Goal: Task Accomplishment & Management: Complete application form

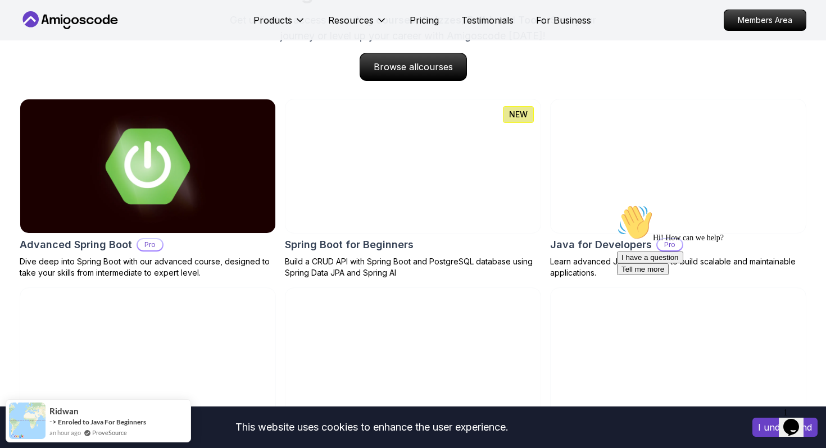
scroll to position [1138, 0]
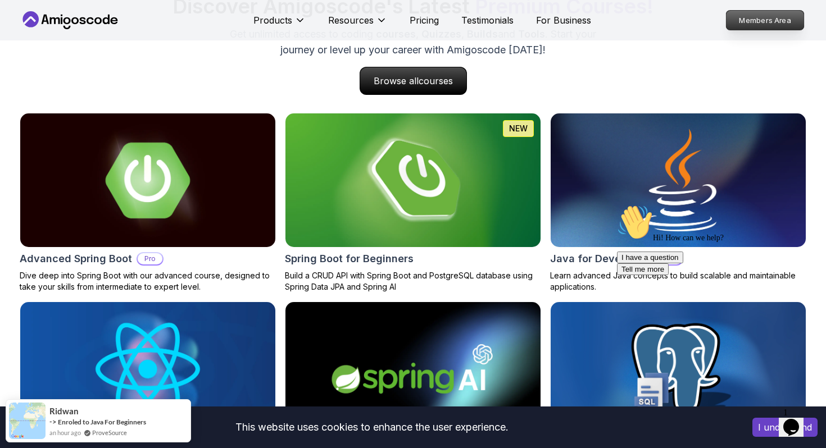
click at [773, 19] on p "Members Area" at bounding box center [765, 20] width 78 height 19
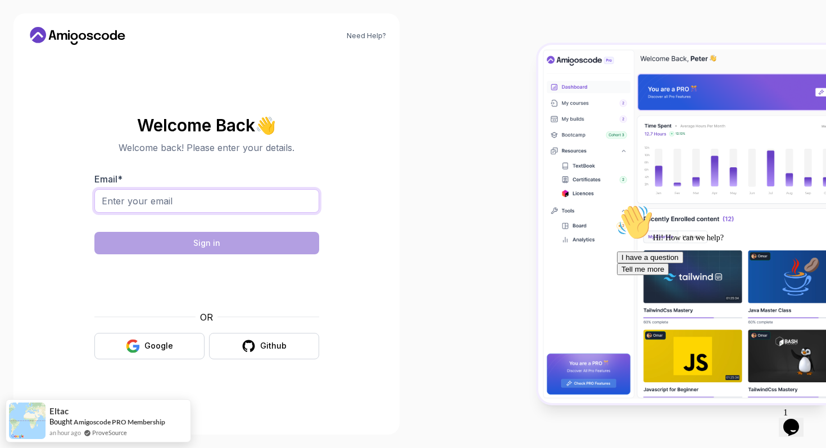
click at [274, 197] on input "Email *" at bounding box center [206, 201] width 225 height 24
click at [578, 132] on body "Need Help? Welcome Back 👋 Welcome back! Please enter your details. Email * Sign…" at bounding box center [413, 224] width 826 height 448
click at [279, 208] on input "Email *" at bounding box center [206, 201] width 225 height 24
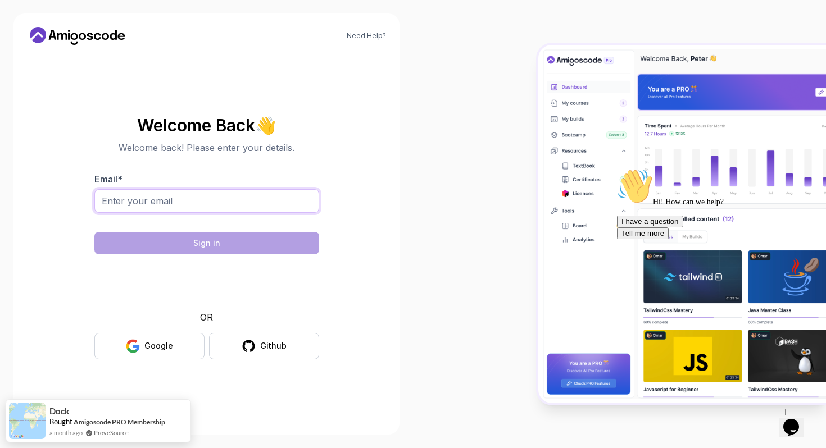
click at [273, 201] on input "Email *" at bounding box center [206, 201] width 225 height 24
type input "[EMAIL_ADDRESS][DOMAIN_NAME]"
click at [167, 342] on div "Google" at bounding box center [158, 345] width 29 height 11
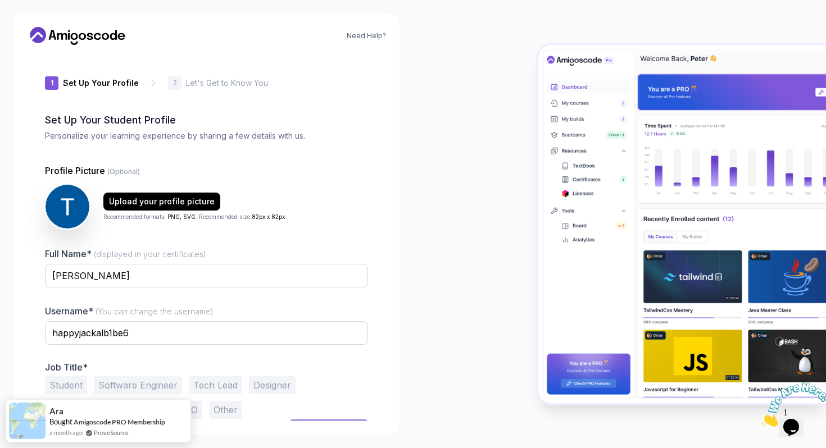
scroll to position [20, 0]
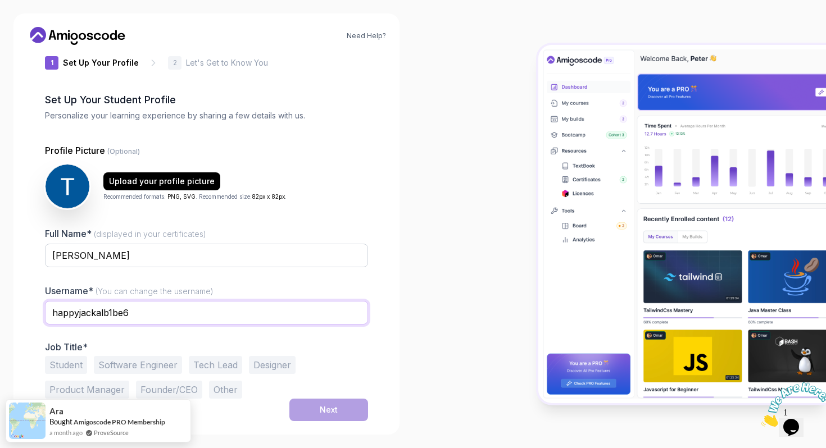
drag, startPoint x: 145, startPoint y: 310, endPoint x: 20, endPoint y: 302, distance: 124.9
click at [20, 302] on div "Need Help? 1 Set Up Your Profile 1 Set Up Your Profile 2 Let's Get to Know You …" at bounding box center [206, 223] width 386 height 421
type input "trinuen"
click at [43, 339] on div "1 Set Up Your Profile 1 Set Up Your Profile 2 Let's Get to Know You Set Up Your…" at bounding box center [206, 217] width 359 height 367
click at [73, 368] on button "Student" at bounding box center [66, 365] width 42 height 18
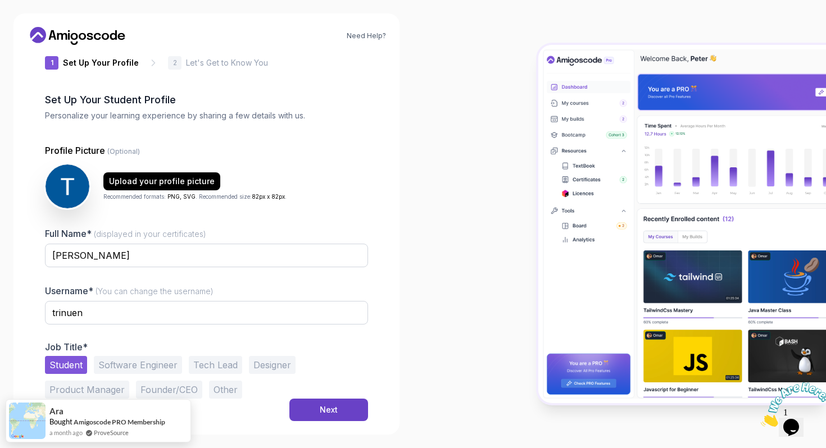
click at [119, 367] on button "Software Engineer" at bounding box center [138, 365] width 88 height 18
click at [69, 368] on button "Student" at bounding box center [66, 365] width 42 height 18
click at [349, 405] on button "Next" at bounding box center [328, 410] width 79 height 22
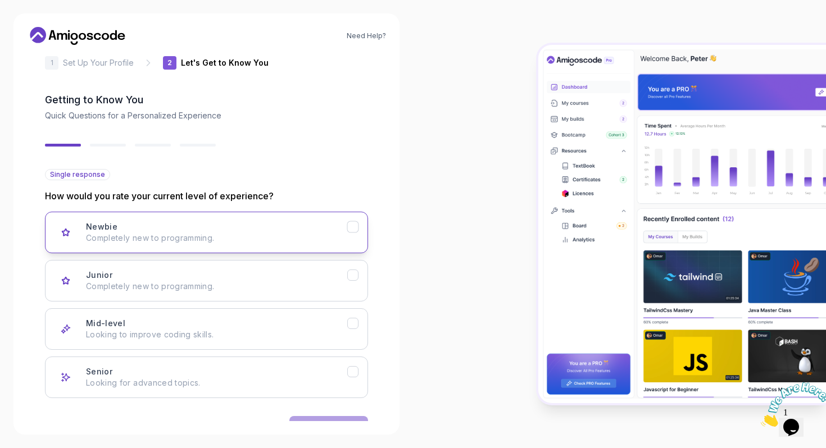
click at [276, 226] on div "Newbie Completely new to programming." at bounding box center [216, 232] width 261 height 22
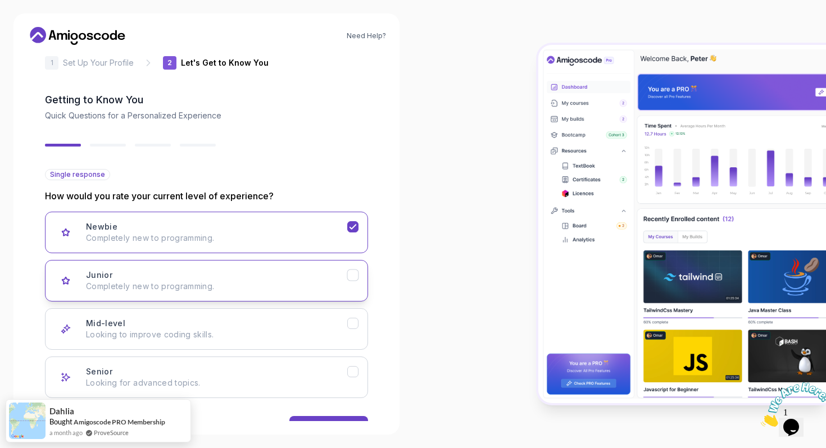
click at [283, 285] on p "Completely new to programming." at bounding box center [216, 286] width 261 height 11
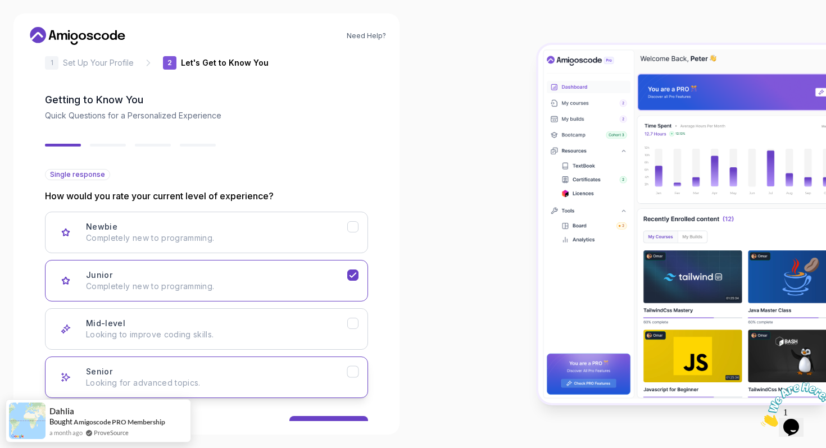
scroll to position [56, 0]
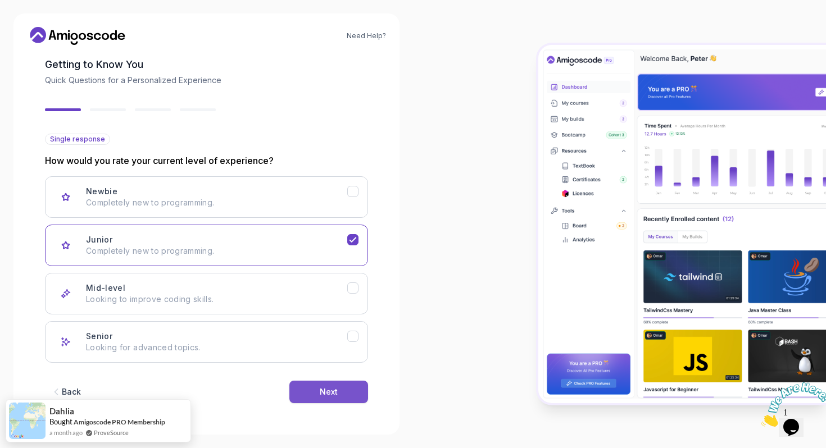
click at [343, 394] on button "Next" at bounding box center [328, 392] width 79 height 22
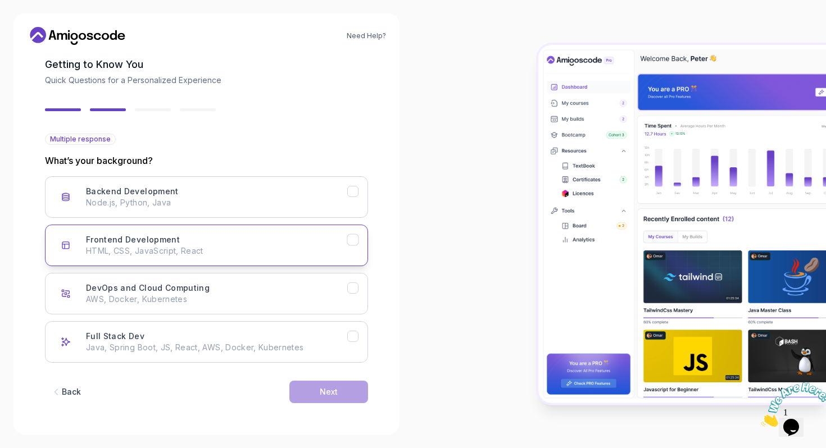
click at [311, 250] on p "HTML, CSS, JavaScript, React" at bounding box center [216, 250] width 261 height 11
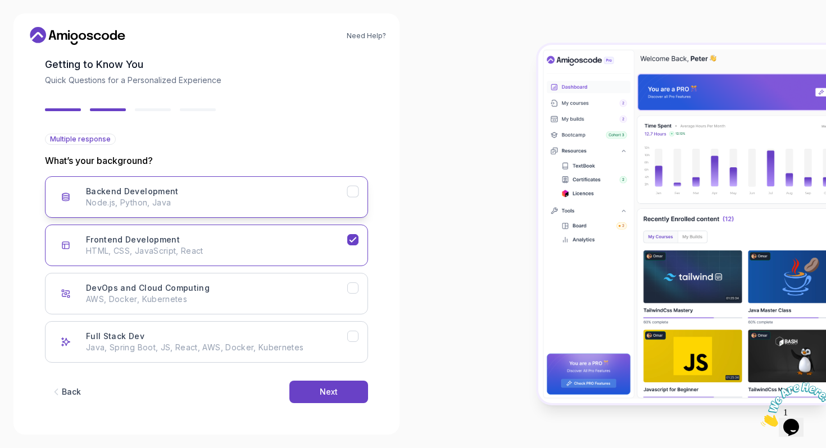
click at [317, 194] on div "Backend Development Node.js, Python, Java" at bounding box center [216, 197] width 261 height 22
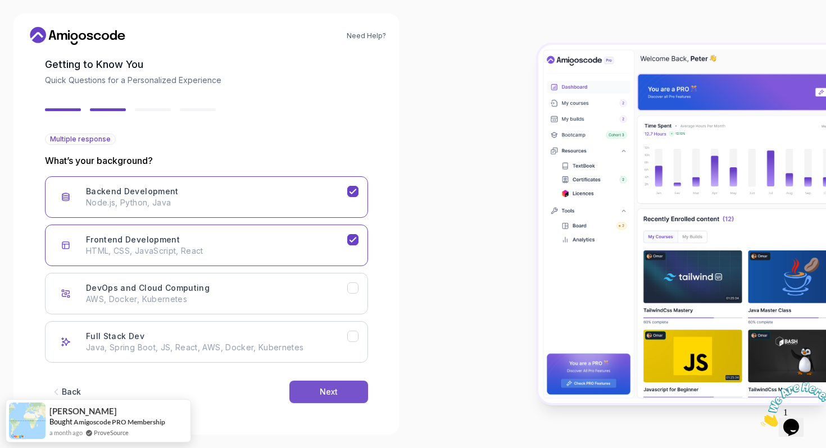
click at [328, 397] on div "Next" at bounding box center [329, 391] width 18 height 11
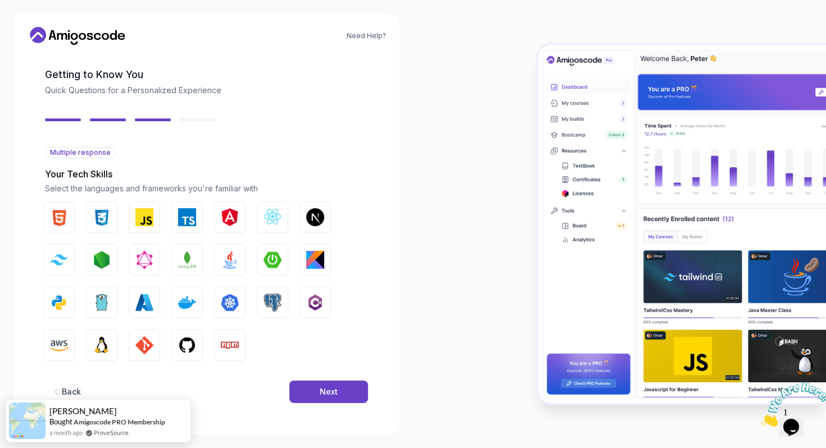
scroll to position [42, 0]
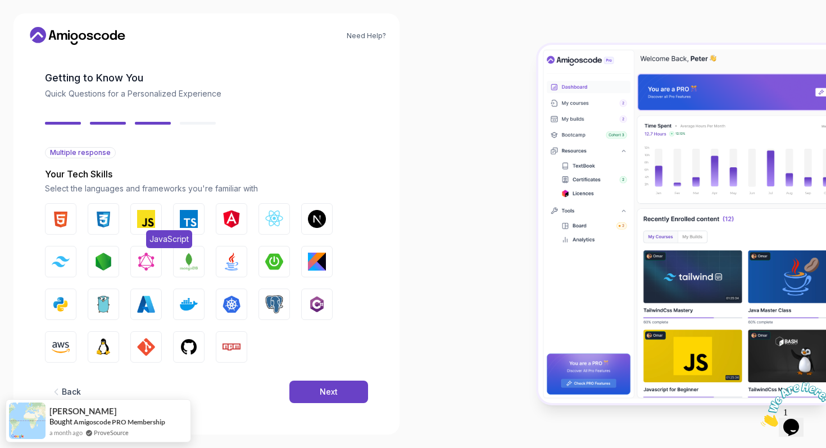
click at [143, 225] on img "button" at bounding box center [146, 219] width 18 height 18
click at [95, 227] on img "button" at bounding box center [103, 219] width 18 height 18
click at [70, 224] on button "HTML" at bounding box center [60, 218] width 31 height 31
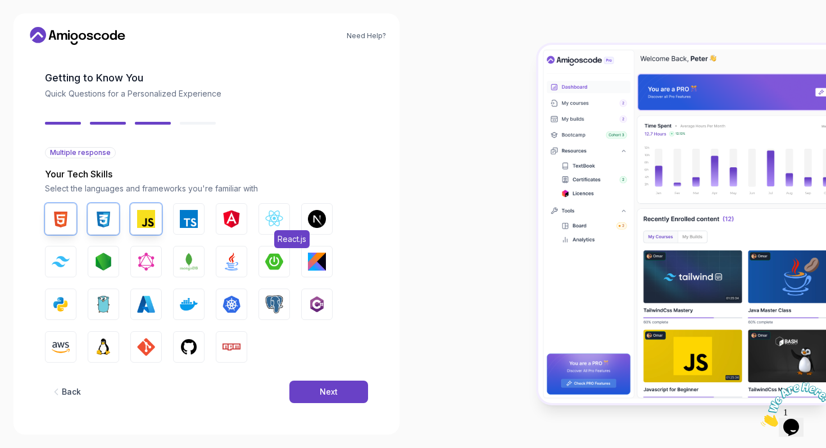
click at [262, 218] on button "React.js" at bounding box center [273, 218] width 31 height 31
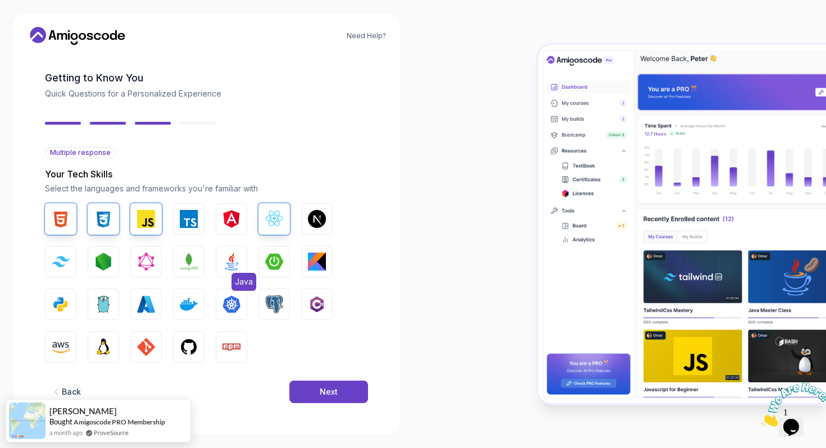
click at [234, 259] on img "button" at bounding box center [231, 262] width 18 height 18
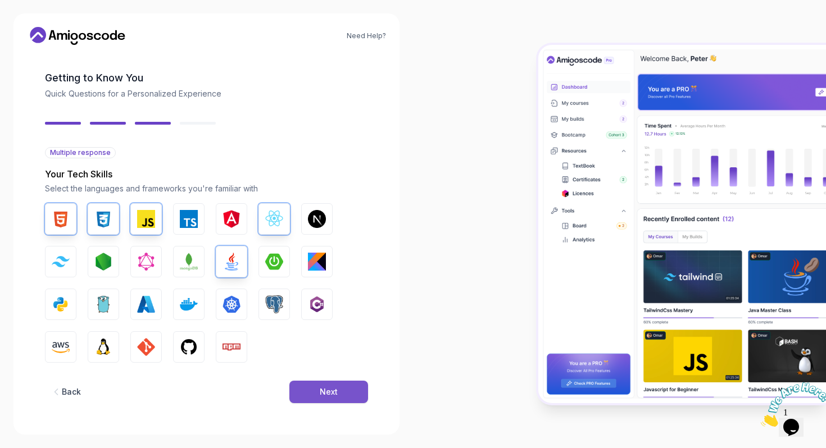
click at [330, 396] on div "Next" at bounding box center [329, 391] width 18 height 11
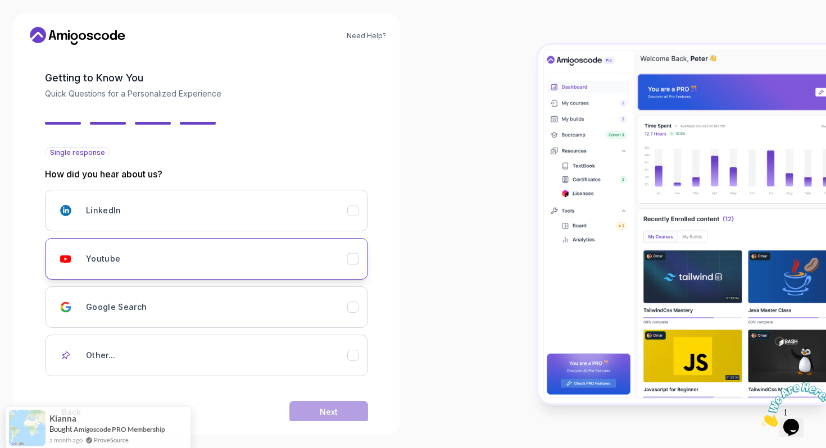
click at [302, 253] on div "Youtube" at bounding box center [216, 259] width 261 height 22
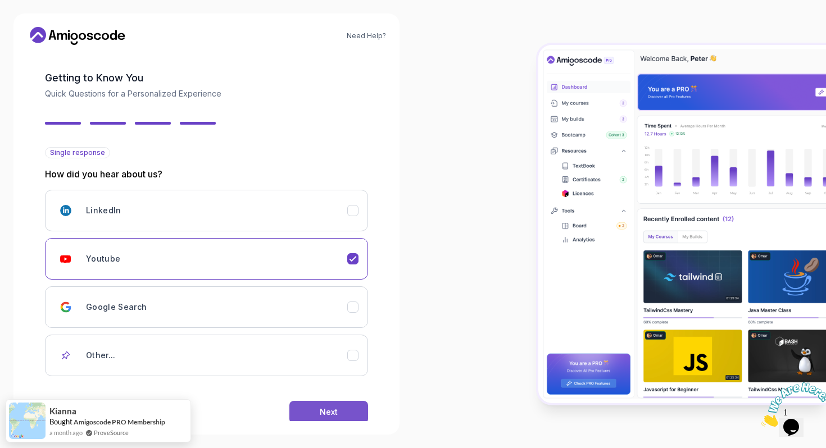
click at [325, 413] on div "Next" at bounding box center [329, 412] width 18 height 11
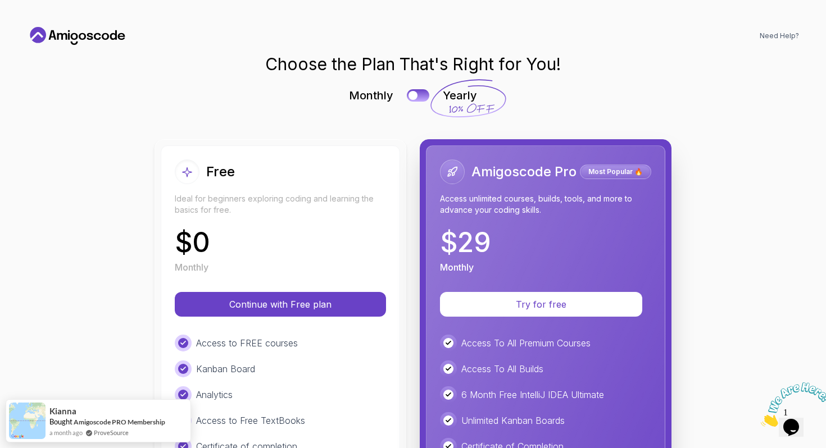
scroll to position [36, 0]
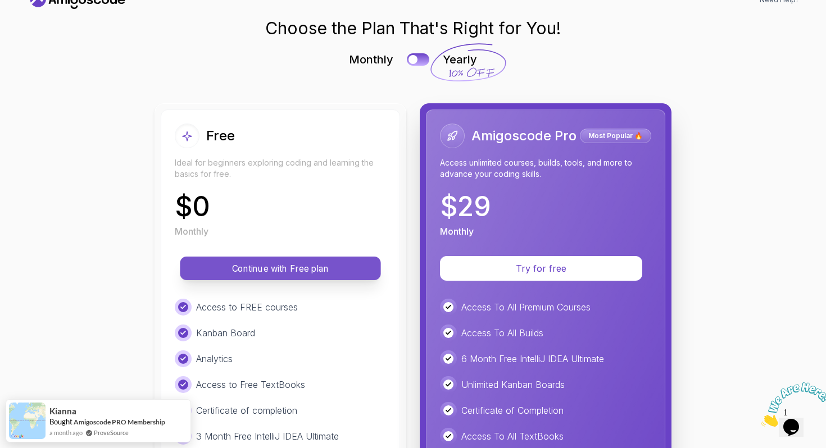
click at [340, 268] on p "Continue with Free plan" at bounding box center [280, 268] width 175 height 13
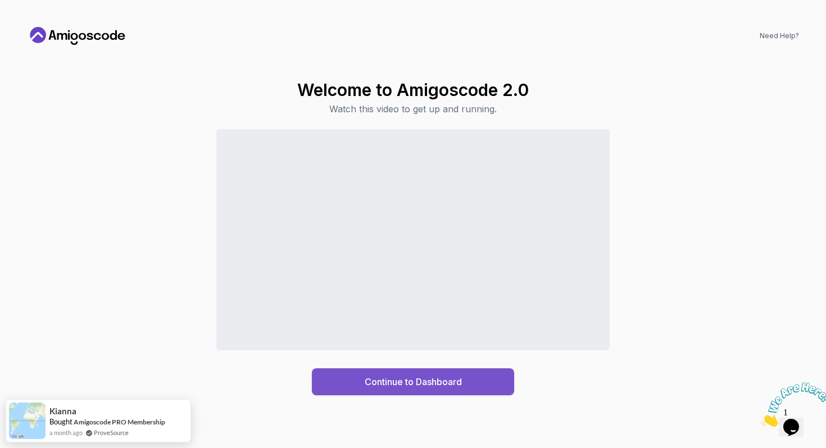
click at [438, 383] on div "Continue to Dashboard" at bounding box center [413, 381] width 97 height 13
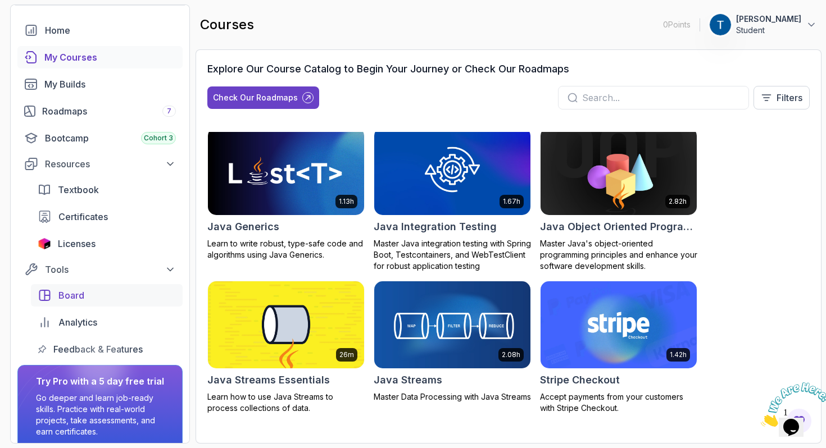
scroll to position [45, 0]
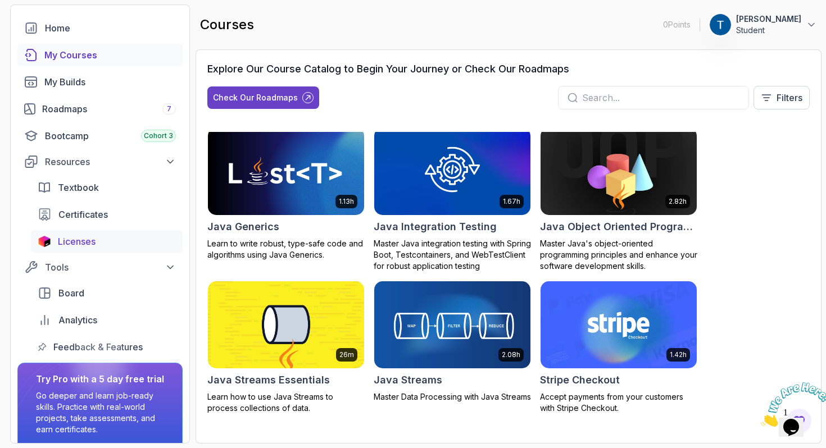
click at [109, 244] on div "Licenses" at bounding box center [117, 241] width 118 height 13
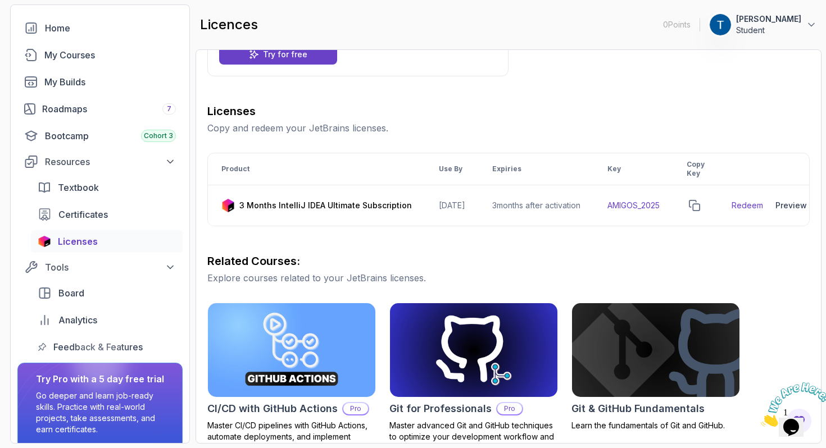
scroll to position [296, 0]
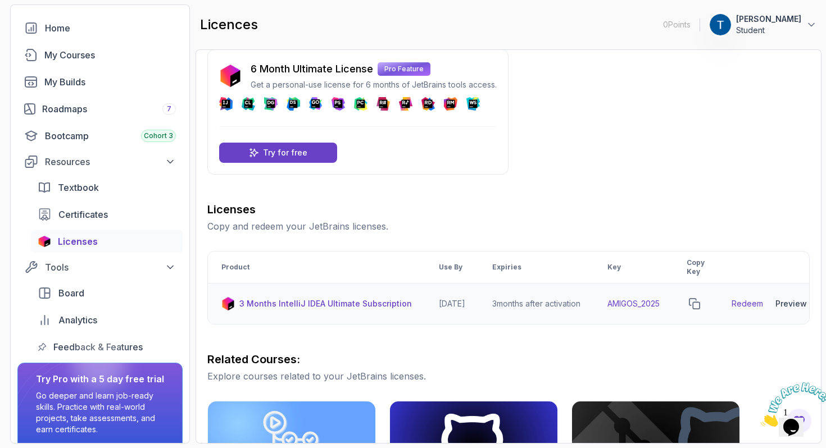
scroll to position [0, 30]
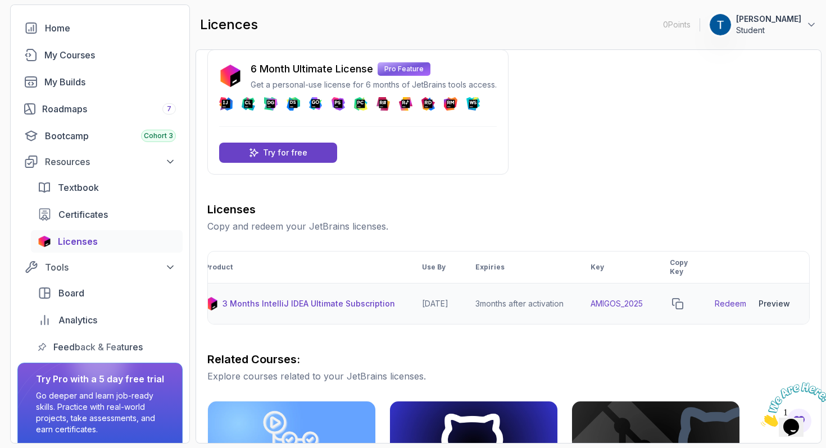
click at [739, 303] on link "Redeem" at bounding box center [729, 303] width 31 height 11
